Goal: Find specific page/section: Find specific page/section

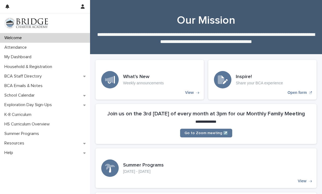
click at [16, 56] on p "My Dashboard" at bounding box center [19, 57] width 34 height 5
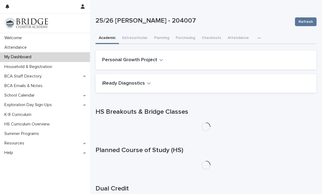
click at [168, 91] on div "iReady Diagnostics" at bounding box center [205, 83] width 221 height 19
click at [165, 86] on div "iReady Diagnostics" at bounding box center [205, 83] width 221 height 19
click at [149, 82] on icon "button" at bounding box center [149, 83] width 4 height 5
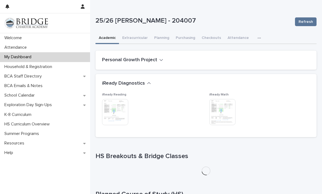
click at [224, 117] on img at bounding box center [222, 112] width 26 height 26
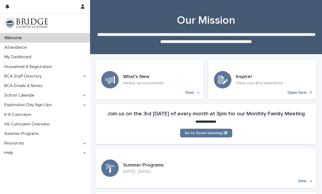
click at [67, 56] on div "My Dashboard" at bounding box center [45, 57] width 90 height 10
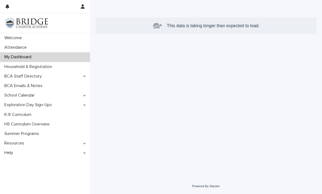
click at [62, 58] on div "My Dashboard" at bounding box center [45, 57] width 90 height 10
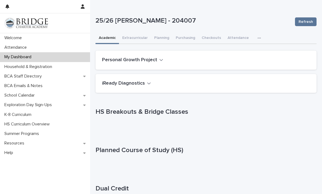
scroll to position [-1, 0]
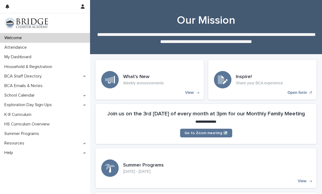
click at [63, 46] on div "Attendance" at bounding box center [45, 48] width 90 height 10
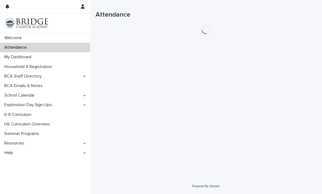
click at [64, 58] on div "My Dashboard" at bounding box center [45, 57] width 90 height 10
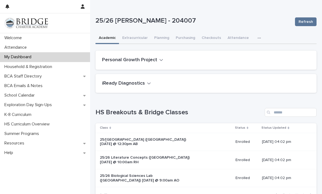
click at [144, 86] on button "iReady Diagnostics" at bounding box center [126, 84] width 49 height 6
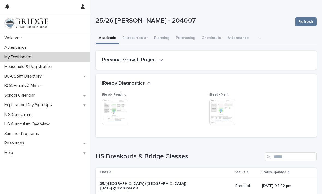
click at [221, 104] on img at bounding box center [222, 112] width 26 height 26
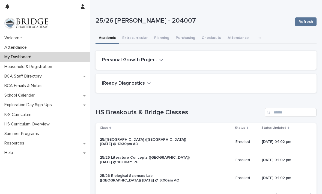
click at [130, 86] on h2 "iReady Diagnostics" at bounding box center [123, 84] width 43 height 6
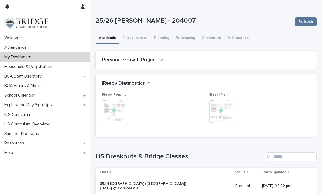
click at [224, 108] on img at bounding box center [222, 112] width 26 height 26
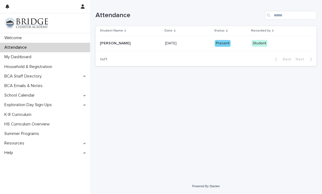
click at [64, 55] on div "My Dashboard" at bounding box center [45, 57] width 90 height 10
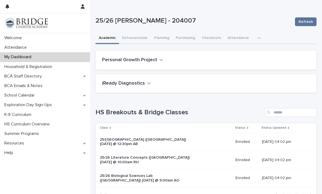
click at [190, 83] on div "iReady Diagnostics" at bounding box center [205, 84] width 206 height 6
click at [144, 78] on div "iReady Diagnostics" at bounding box center [205, 83] width 221 height 19
click at [147, 83] on icon "button" at bounding box center [149, 83] width 4 height 5
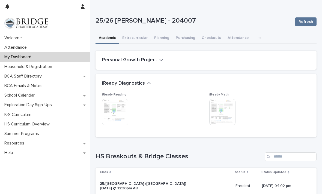
click at [121, 112] on img at bounding box center [115, 112] width 26 height 26
